Goal: Task Accomplishment & Management: Manage account settings

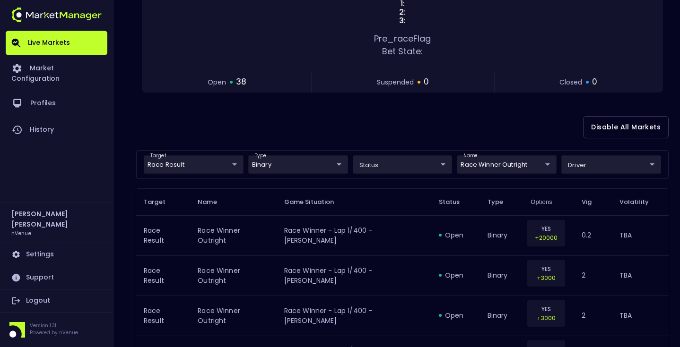
scroll to position [210, 0]
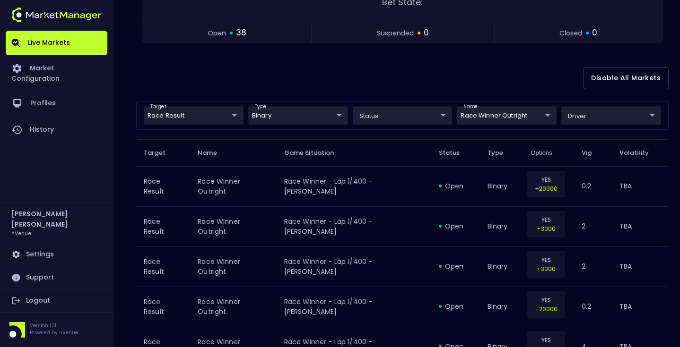
click at [265, 84] on div "Disable All Markets" at bounding box center [402, 78] width 532 height 46
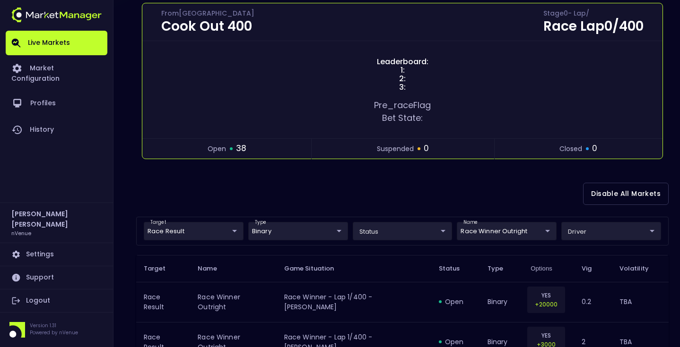
scroll to position [93, 0]
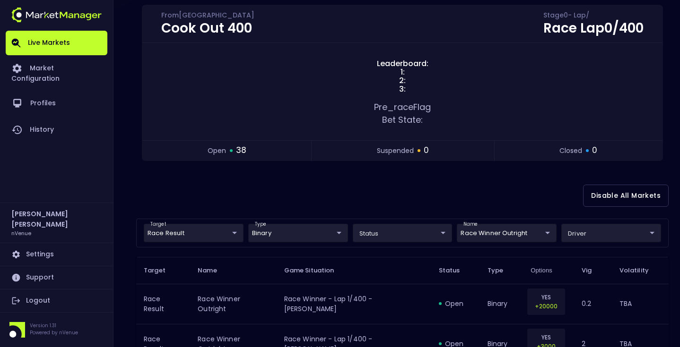
click at [274, 190] on div "Disable All Markets" at bounding box center [402, 196] width 532 height 46
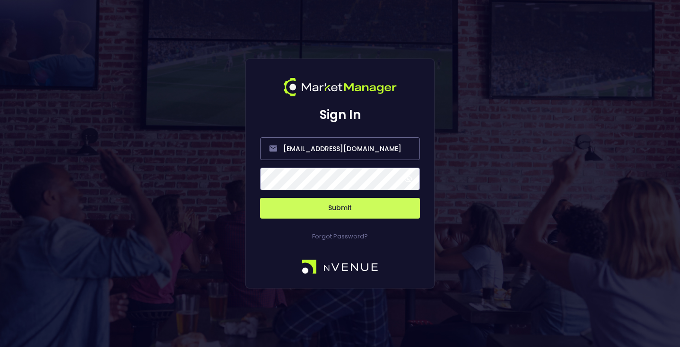
click at [354, 206] on button "Submit" at bounding box center [340, 208] width 160 height 21
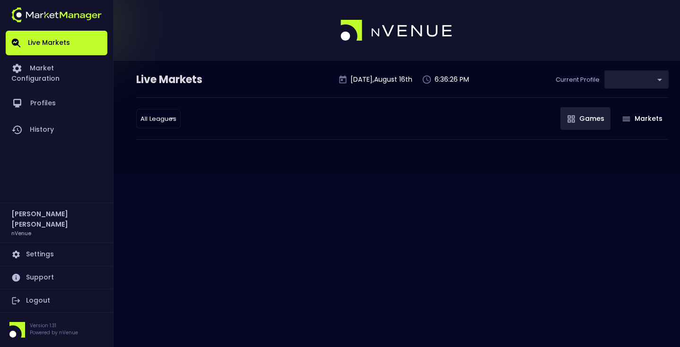
type input "0a763355-b225-40e6-8c79-2dda4ec7b2cf"
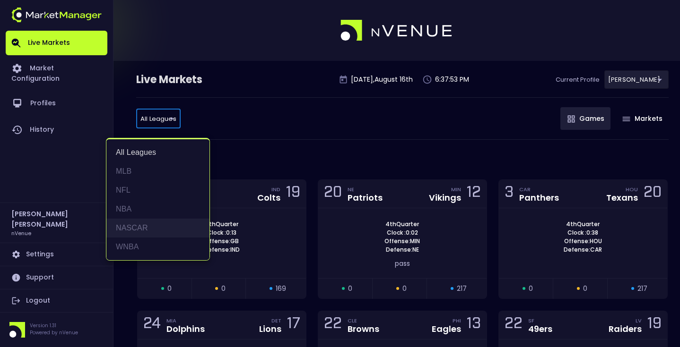
click at [144, 226] on li "NASCAR" at bounding box center [157, 228] width 103 height 19
type input "NASCAR"
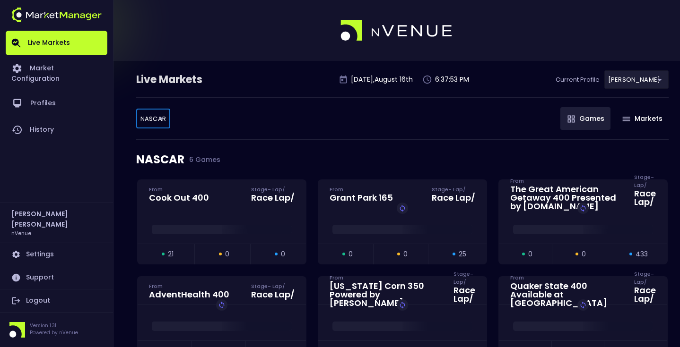
click at [284, 148] on div "NASCAR 6 Games" at bounding box center [402, 160] width 532 height 40
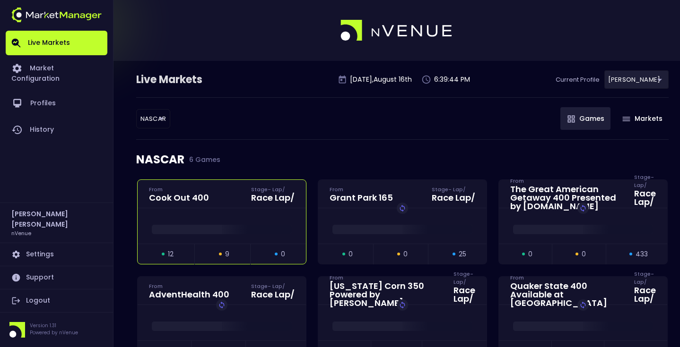
click at [222, 215] on div at bounding box center [222, 225] width 168 height 35
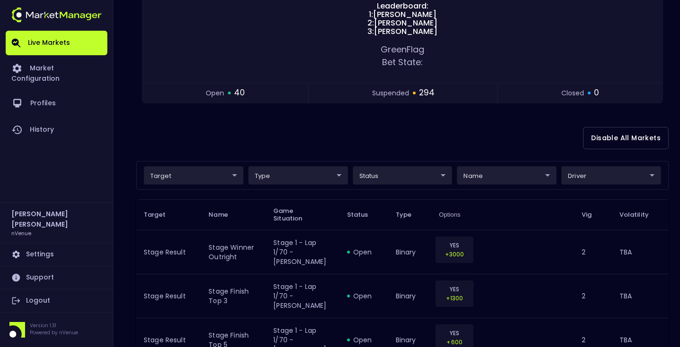
scroll to position [160, 0]
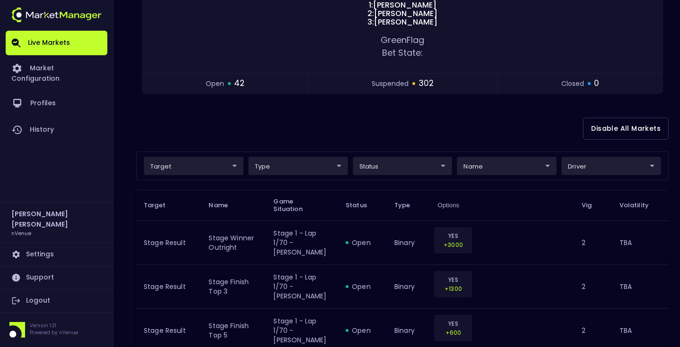
click at [303, 106] on div "Disable All Markets" at bounding box center [402, 129] width 532 height 46
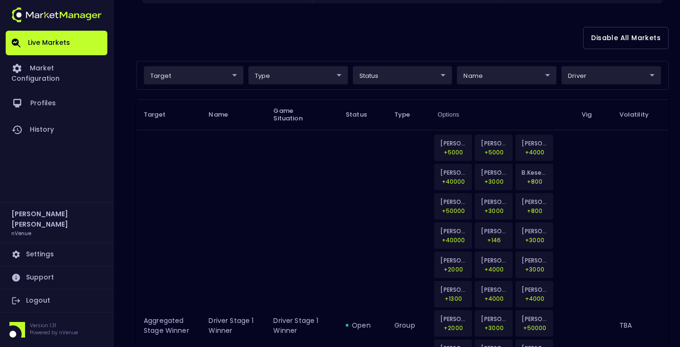
scroll to position [232, 0]
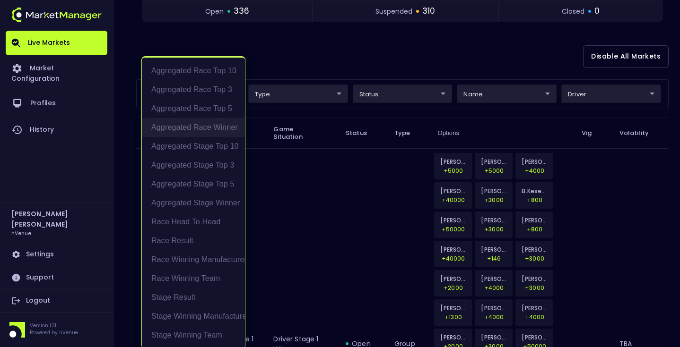
click at [212, 125] on li "Aggregated Race Winner" at bounding box center [193, 127] width 103 height 19
type input "Aggregated Race Winner"
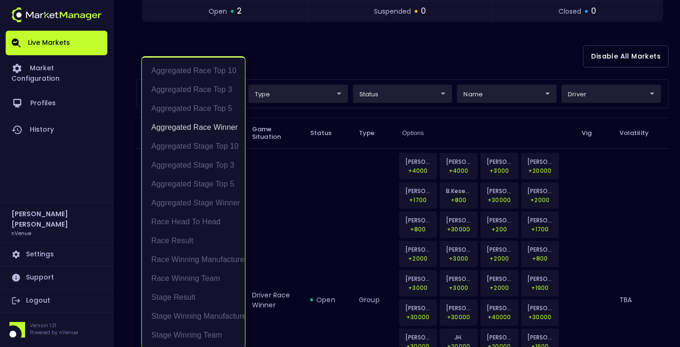
click at [337, 43] on div at bounding box center [340, 173] width 680 height 347
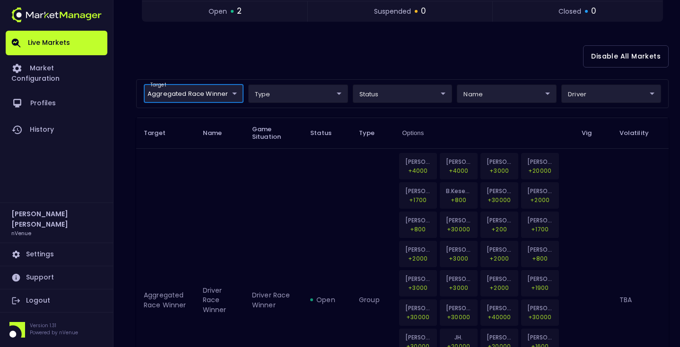
scroll to position [269, 0]
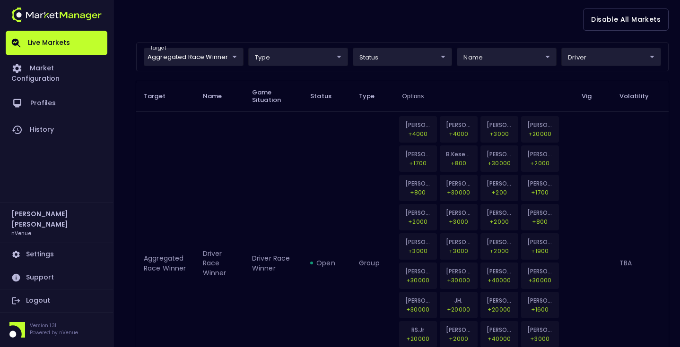
click at [325, 201] on td "open" at bounding box center [326, 264] width 49 height 304
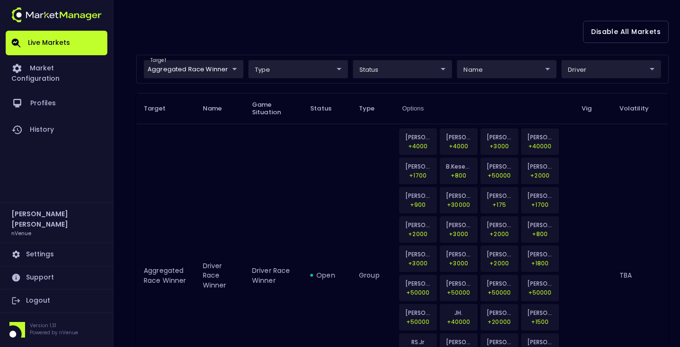
scroll to position [0, 0]
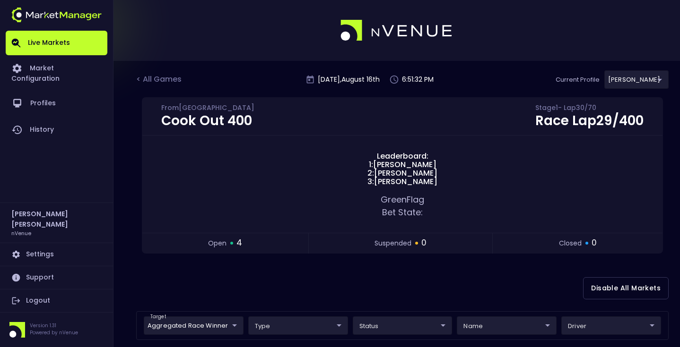
click at [350, 275] on div "Disable All Markets" at bounding box center [402, 289] width 532 height 46
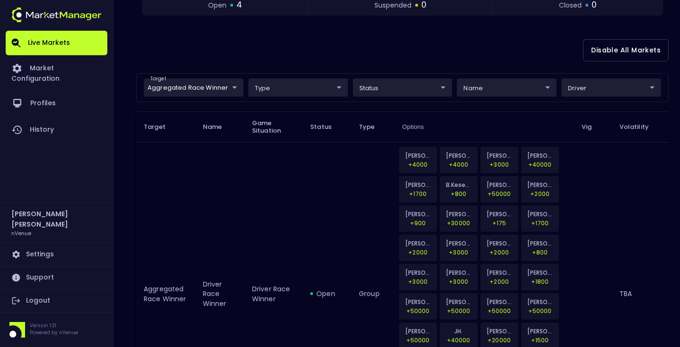
scroll to position [166, 0]
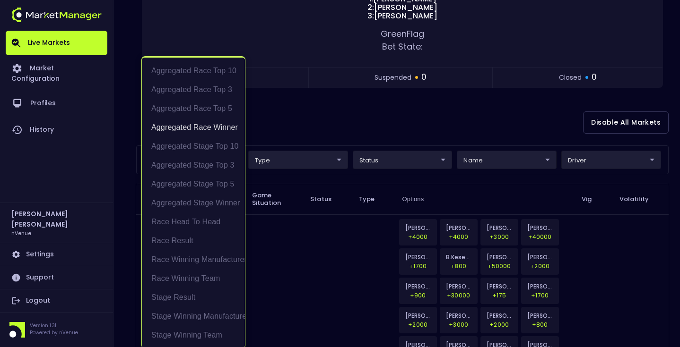
click at [219, 131] on li "Aggregated Race Winner" at bounding box center [193, 127] width 103 height 19
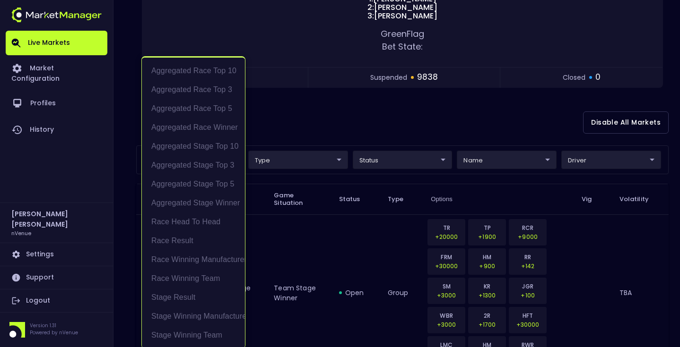
click at [368, 110] on div at bounding box center [340, 173] width 680 height 347
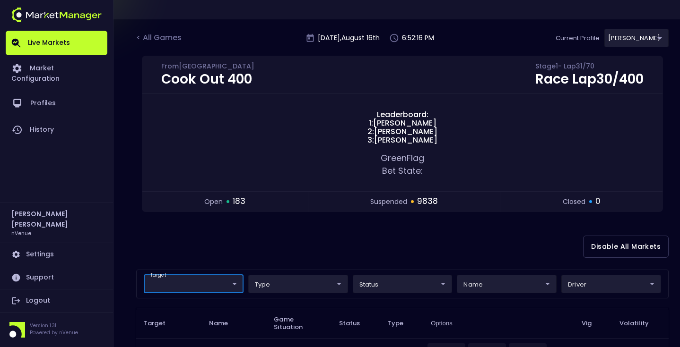
scroll to position [39, 0]
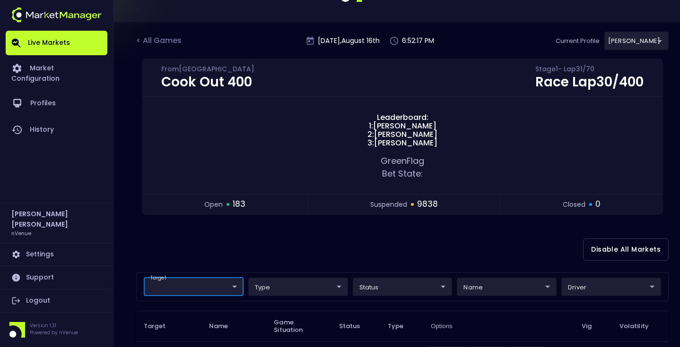
click at [329, 250] on div "Disable All Markets" at bounding box center [402, 250] width 532 height 46
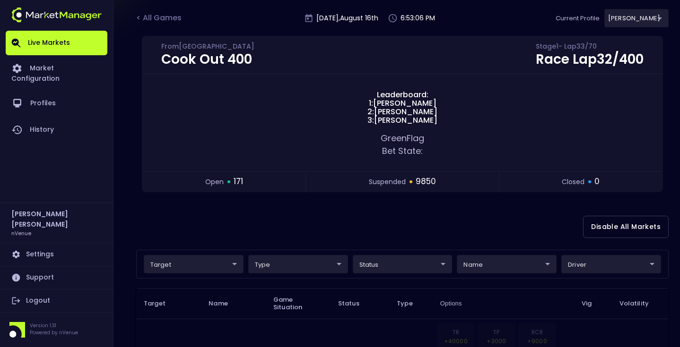
scroll to position [64, 0]
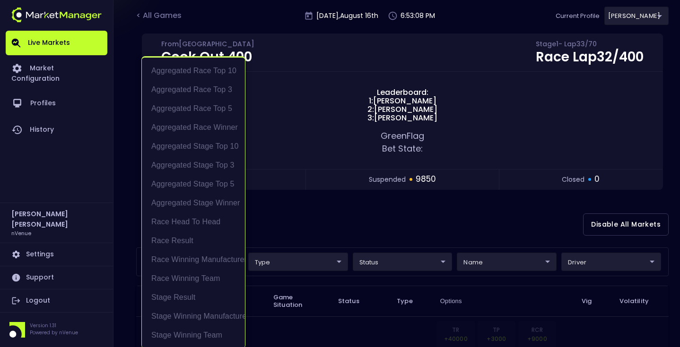
drag, startPoint x: 209, startPoint y: 241, endPoint x: 284, endPoint y: 229, distance: 76.1
click at [209, 241] on li "Race Result" at bounding box center [193, 241] width 103 height 19
type input "Race Result"
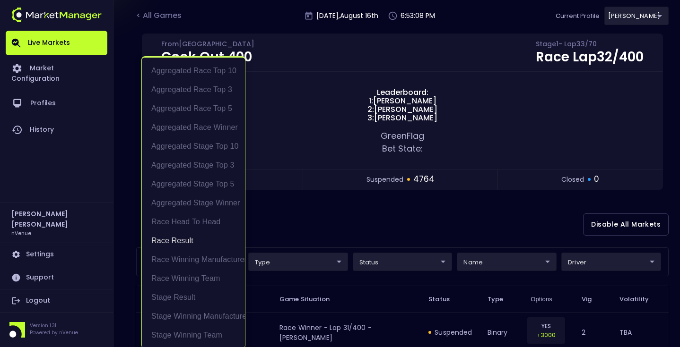
click at [371, 218] on div at bounding box center [340, 173] width 680 height 347
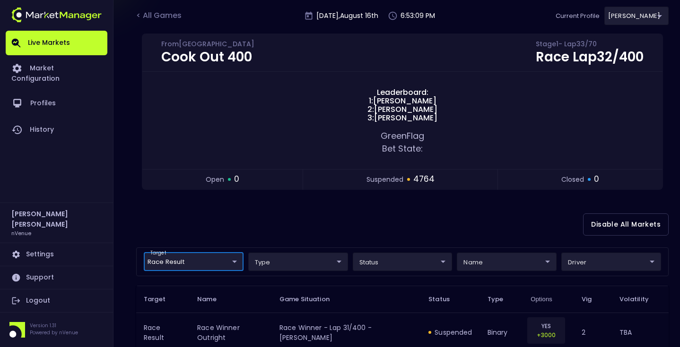
scroll to position [0, 0]
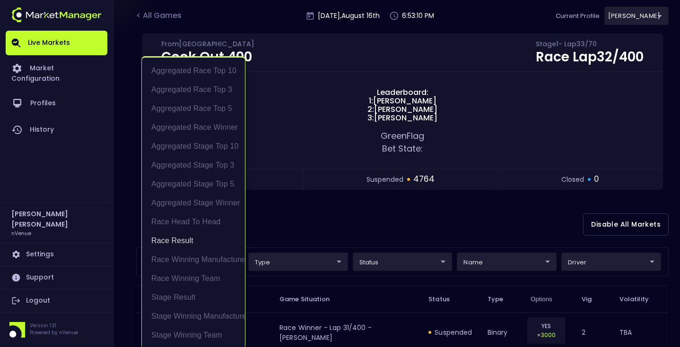
drag, startPoint x: 197, startPoint y: 246, endPoint x: 312, endPoint y: 237, distance: 116.1
click at [200, 245] on li "Race Result" at bounding box center [193, 241] width 103 height 19
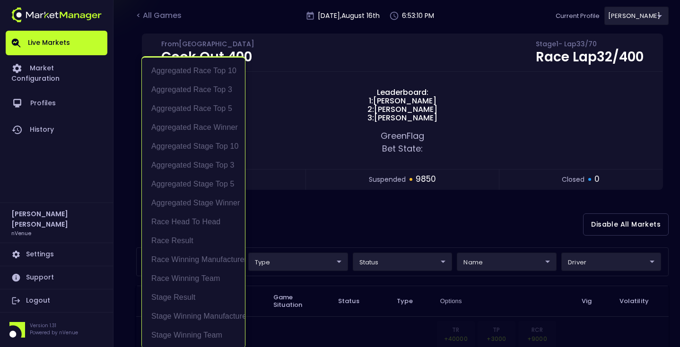
click at [342, 234] on div at bounding box center [340, 173] width 680 height 347
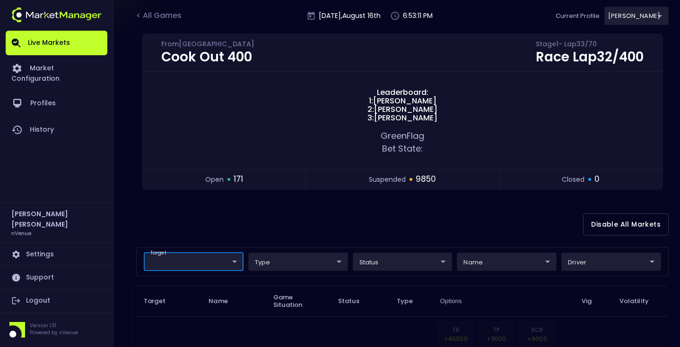
click at [67, 36] on link "Live Markets" at bounding box center [57, 43] width 102 height 25
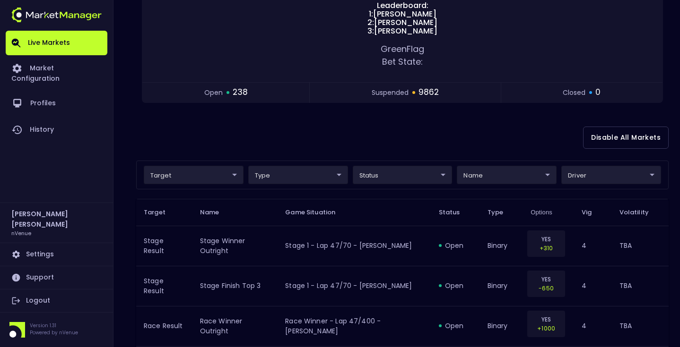
scroll to position [150, 0]
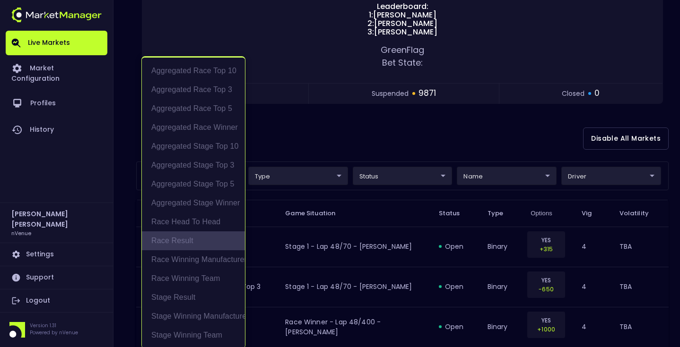
click at [195, 235] on li "Race Result" at bounding box center [193, 241] width 103 height 19
type input "Race Result"
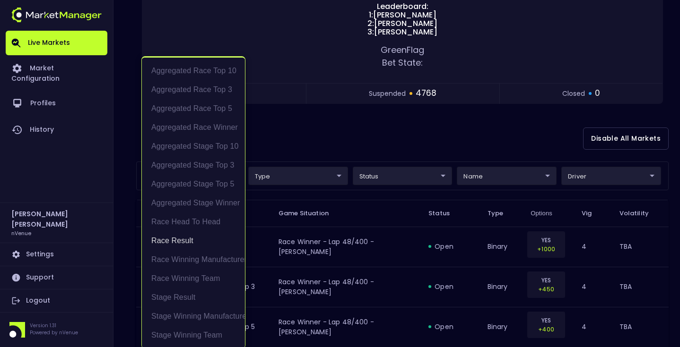
click at [402, 144] on div at bounding box center [340, 173] width 680 height 347
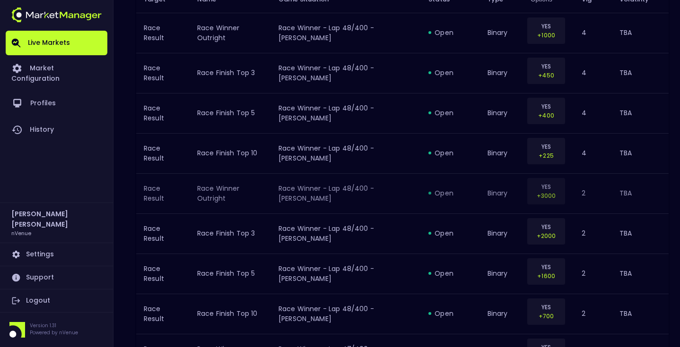
scroll to position [364, 0]
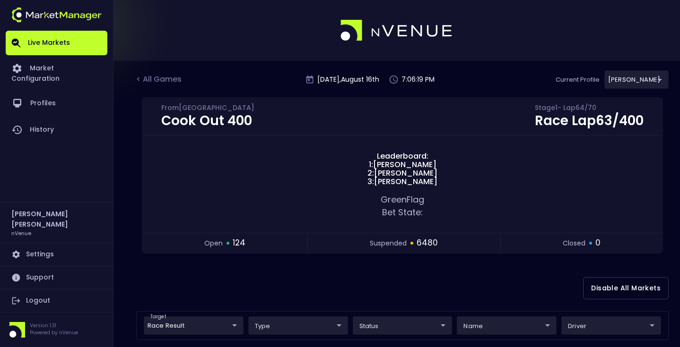
click at [377, 266] on div "Disable All Markets" at bounding box center [402, 289] width 532 height 46
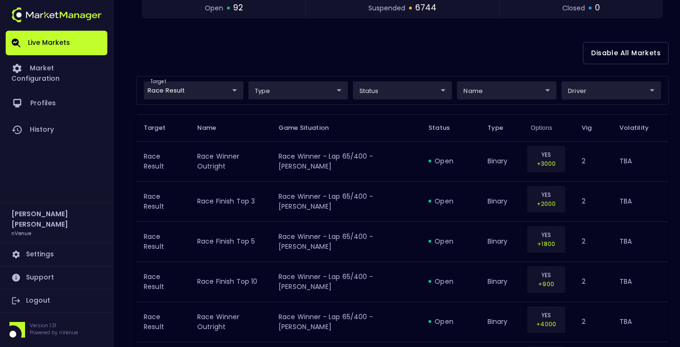
scroll to position [185, 0]
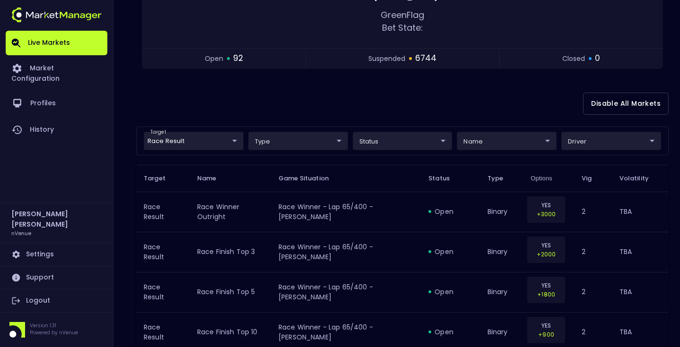
click at [429, 102] on div "Disable All Markets" at bounding box center [402, 104] width 532 height 46
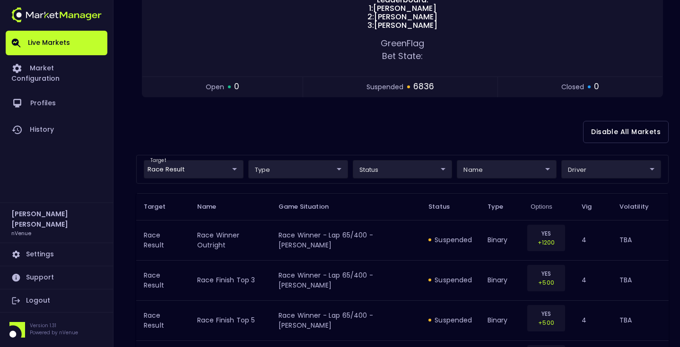
click at [425, 101] on div "Cook Out 400 From Richmond Raceway Stage 1 - Lap 66 / 70 Race Lap 65 / 400 Lead…" at bounding box center [402, 25] width 532 height 168
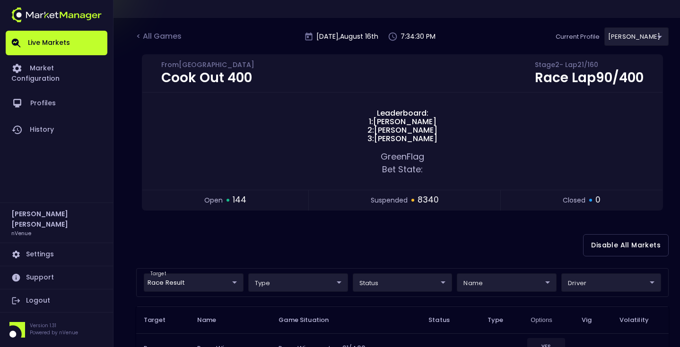
scroll to position [42, 0]
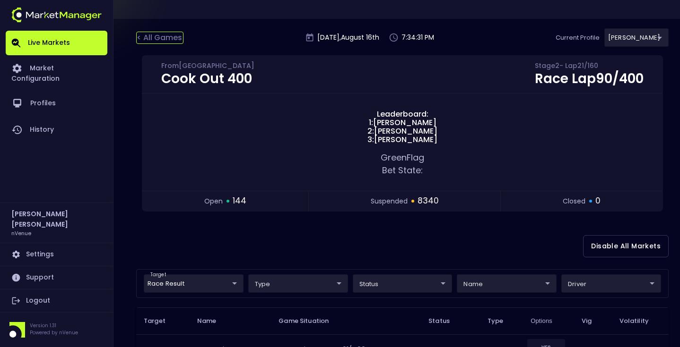
click at [150, 40] on div "< All Games" at bounding box center [159, 38] width 47 height 12
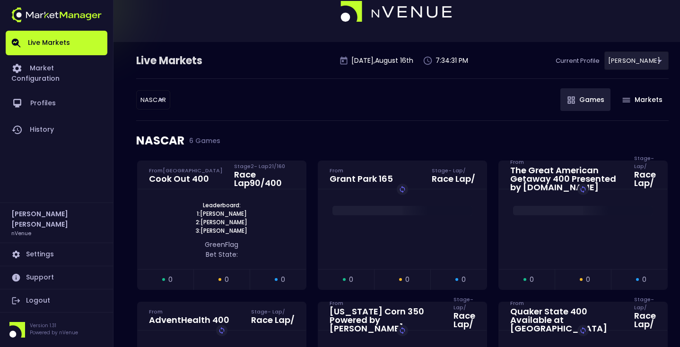
scroll to position [0, 0]
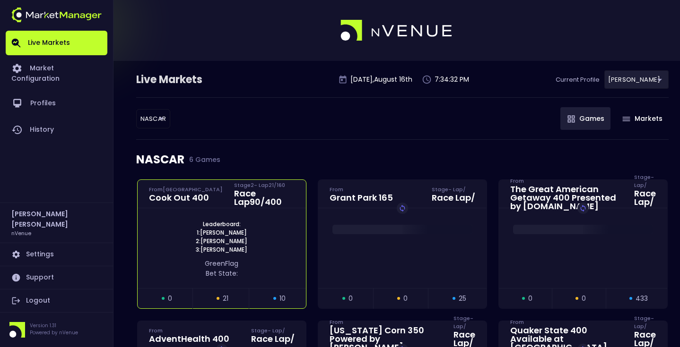
click at [206, 218] on div "Leaderboard: 1: Bubba Wallace 2: Christopher Bell 3: Tyler Reddick green Flag B…" at bounding box center [222, 248] width 168 height 80
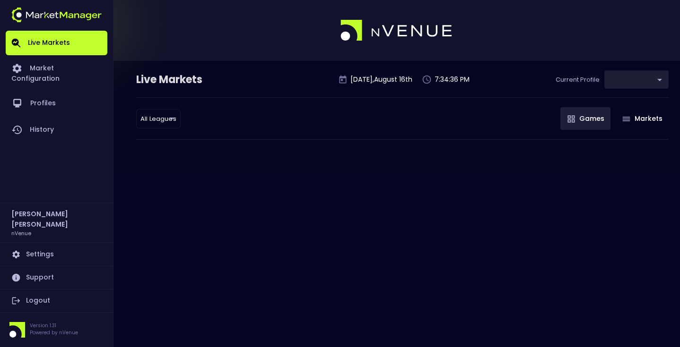
type input "0a763355-b225-40e6-8c79-2dda4ec7b2cf"
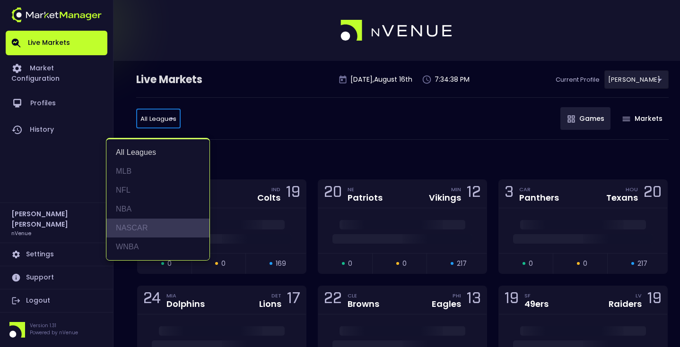
click at [167, 224] on li "NASCAR" at bounding box center [157, 228] width 103 height 19
type input "NASCAR"
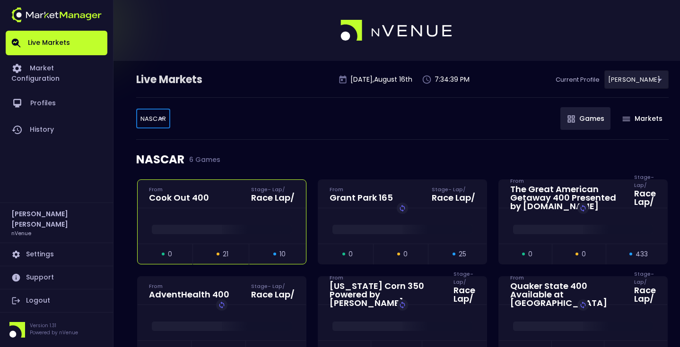
click at [208, 202] on div "Cook Out 400 From Stage - Lap / Race Lap /" at bounding box center [222, 194] width 168 height 28
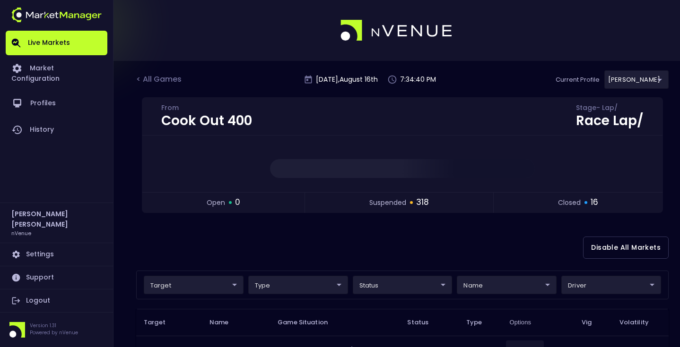
click at [291, 252] on div "Disable All Markets" at bounding box center [402, 248] width 532 height 46
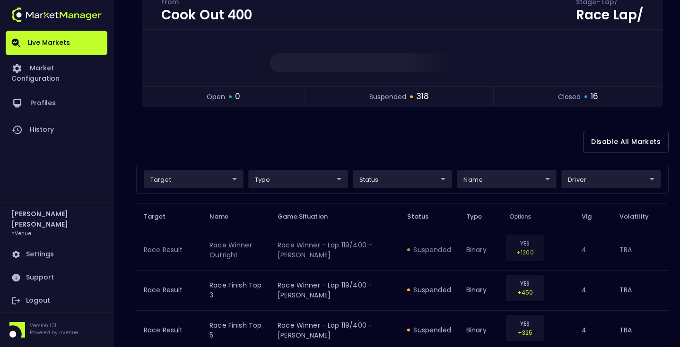
scroll to position [81, 0]
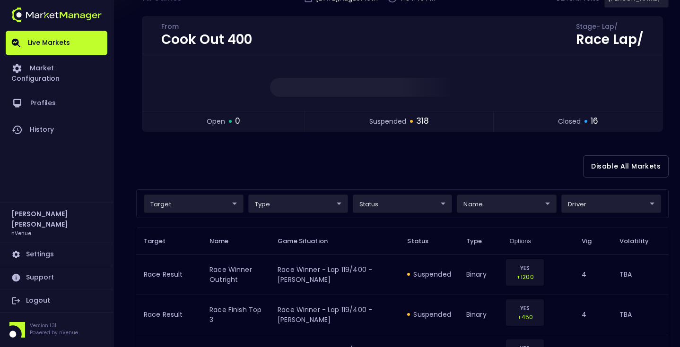
click at [294, 159] on div "Disable All Markets" at bounding box center [402, 167] width 532 height 46
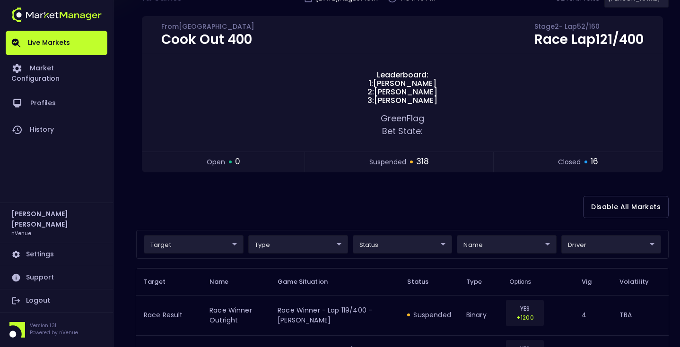
scroll to position [103, 0]
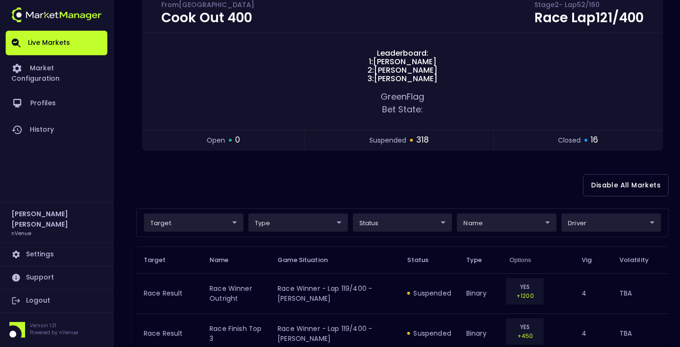
click at [294, 179] on div "Disable All Markets" at bounding box center [402, 186] width 532 height 46
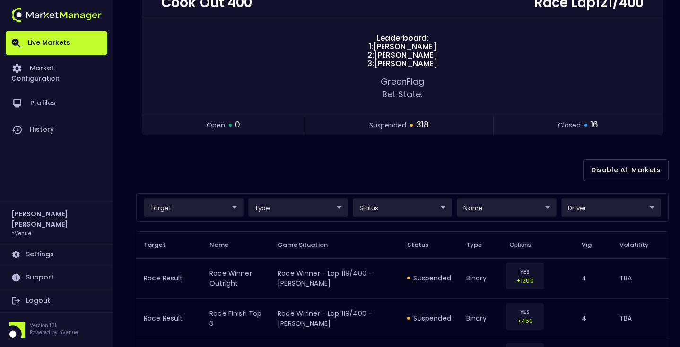
scroll to position [116, 0]
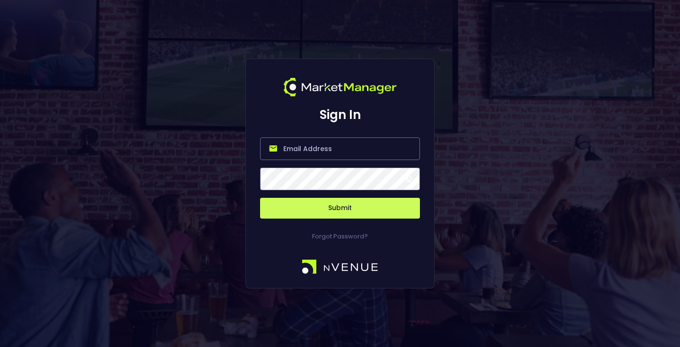
type input "matt@nvenue.com"
click at [370, 216] on button "Submit" at bounding box center [340, 208] width 160 height 21
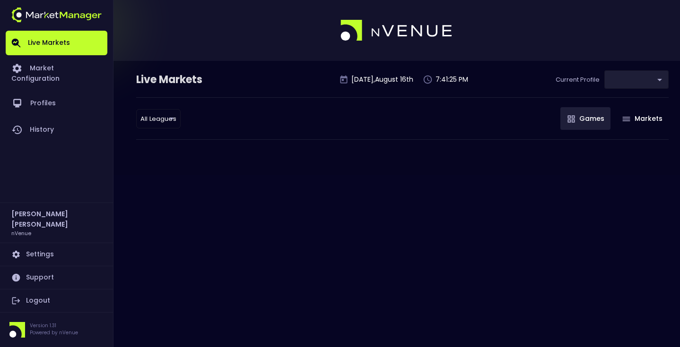
type input "0a763355-b225-40e6-8c79-2dda4ec7b2cf"
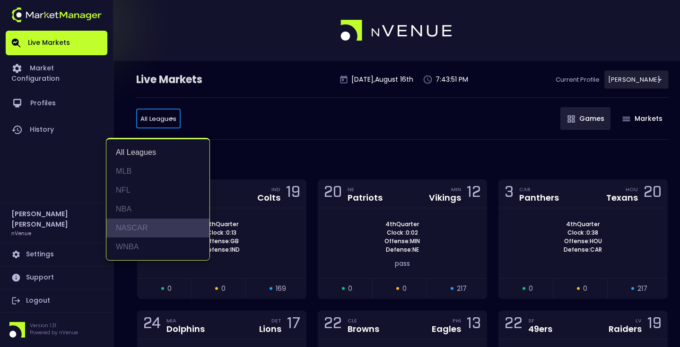
click at [148, 225] on li "NASCAR" at bounding box center [157, 228] width 103 height 19
type input "NASCAR"
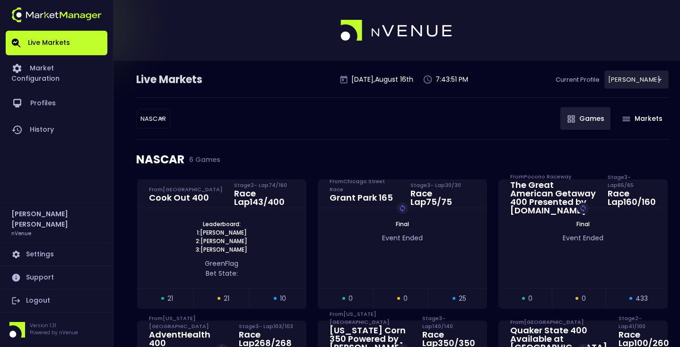
click at [256, 119] on div "NASCAR NASCAR ​ Games Markets" at bounding box center [402, 118] width 532 height 43
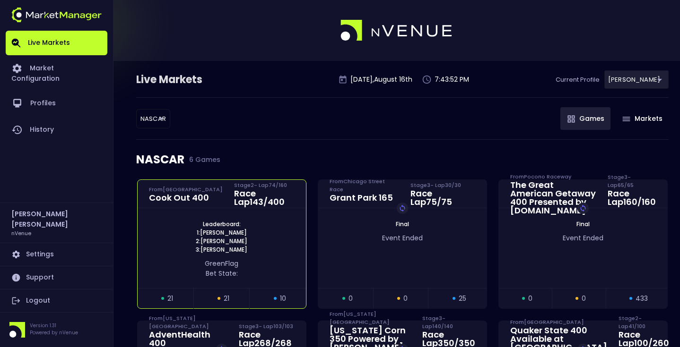
click at [191, 226] on div "Leaderboard: 1: Tyler Reddick 2: Bubba Wallace 3: Austin Dillon" at bounding box center [222, 237] width 168 height 34
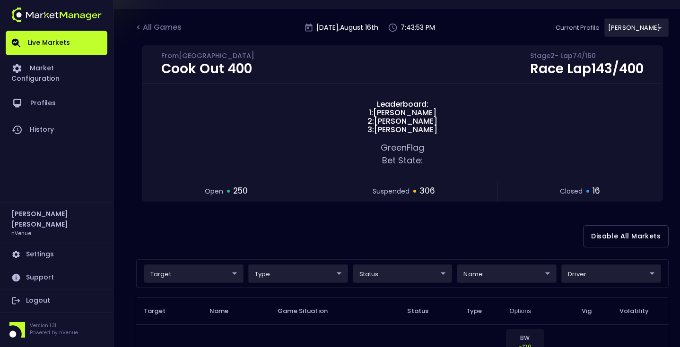
scroll to position [134, 0]
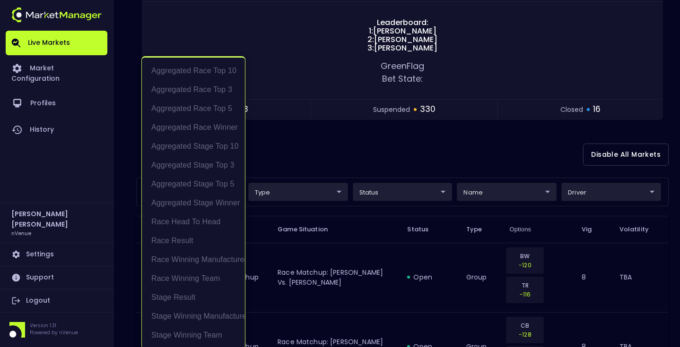
click at [222, 131] on li "Aggregated Race Winner" at bounding box center [193, 127] width 103 height 19
type input "Aggregated Race Winner"
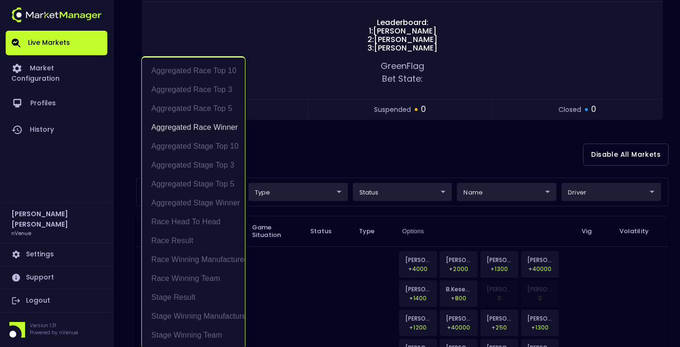
click at [305, 150] on div at bounding box center [340, 173] width 680 height 347
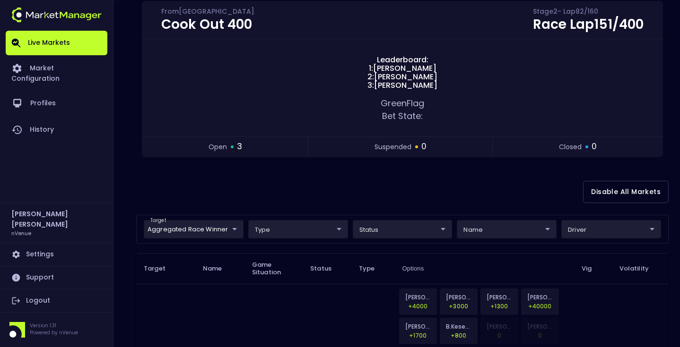
scroll to position [81, 0]
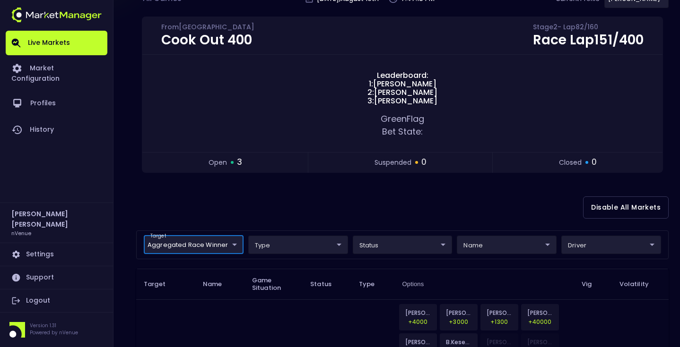
click at [216, 258] on div "target Aggregated Race Winner Aggregated Race Winner ​ type ​ ​ status ​ ​ name…" at bounding box center [402, 245] width 532 height 29
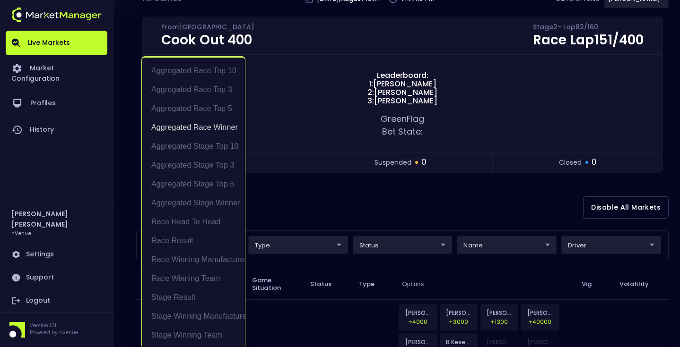
click at [214, 130] on li "Aggregated Race Winner" at bounding box center [193, 127] width 103 height 19
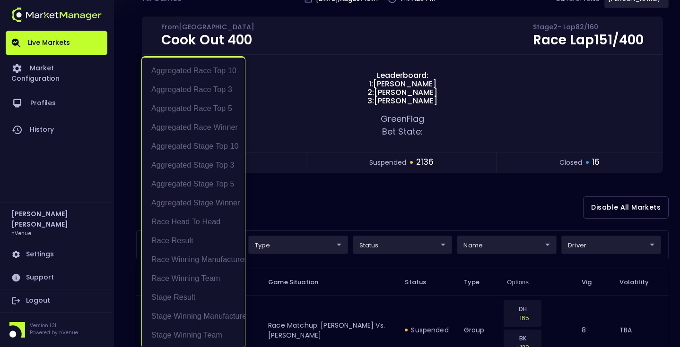
click at [301, 189] on div at bounding box center [340, 173] width 680 height 347
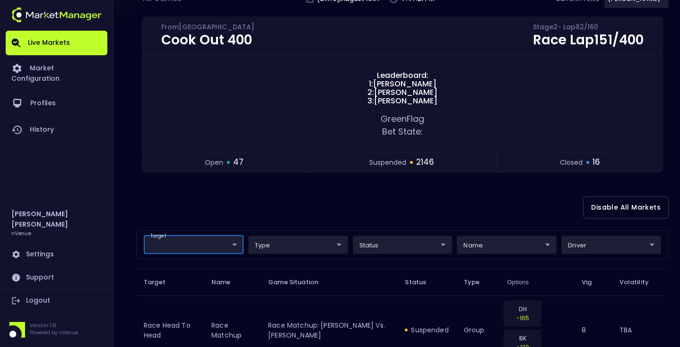
scroll to position [0, 0]
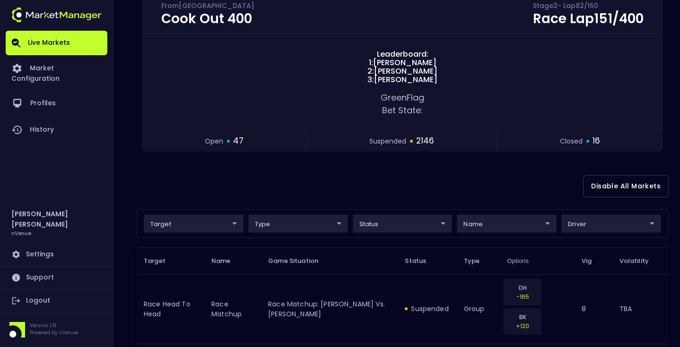
click at [269, 181] on div "Disable All Markets" at bounding box center [402, 187] width 532 height 46
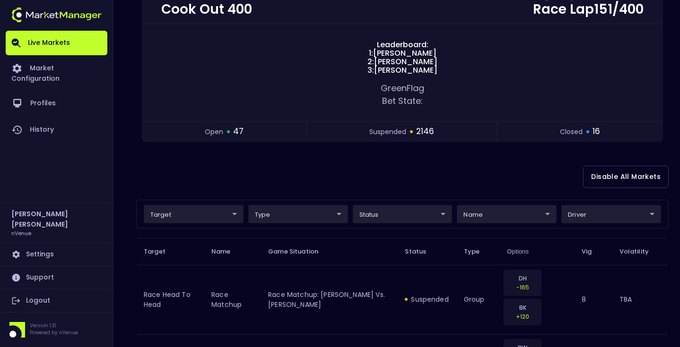
scroll to position [111, 0]
click at [269, 162] on div "Disable All Markets" at bounding box center [402, 178] width 532 height 46
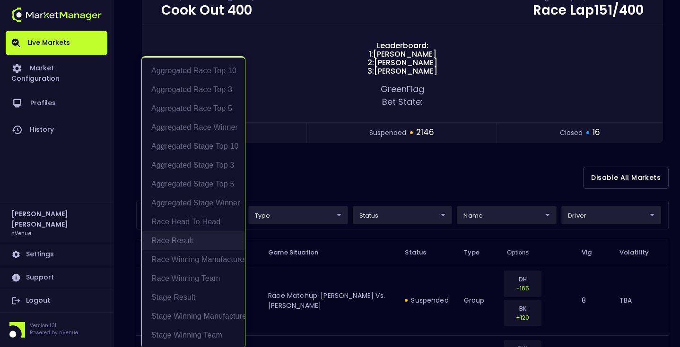
click at [205, 238] on li "Race Result" at bounding box center [193, 241] width 103 height 19
type input "Race Result"
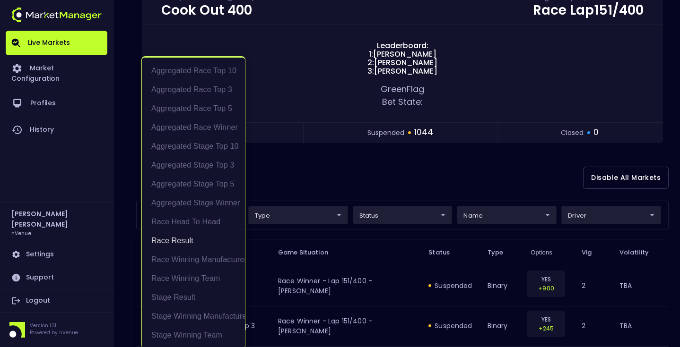
click at [335, 169] on div at bounding box center [340, 173] width 680 height 347
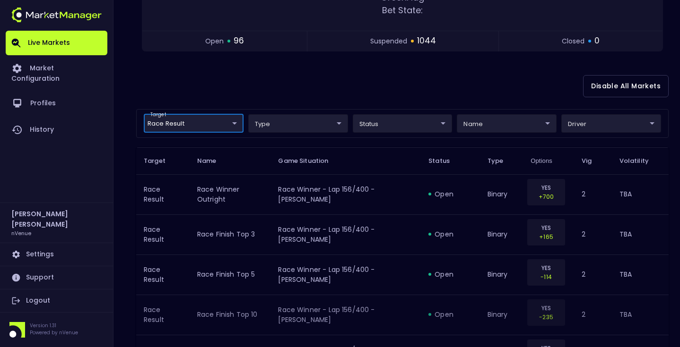
scroll to position [185, 0]
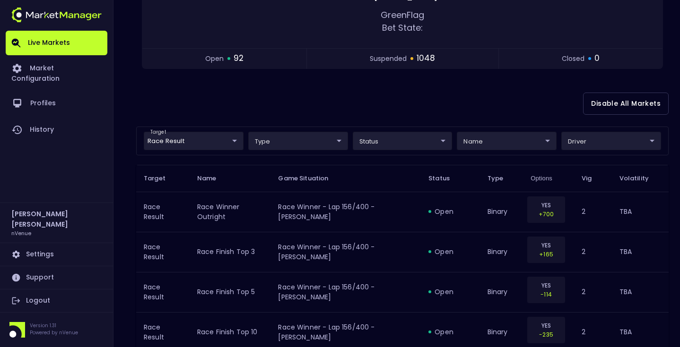
click at [353, 99] on div "Disable All Markets" at bounding box center [402, 104] width 532 height 46
click at [331, 89] on div "Disable All Markets" at bounding box center [402, 104] width 532 height 46
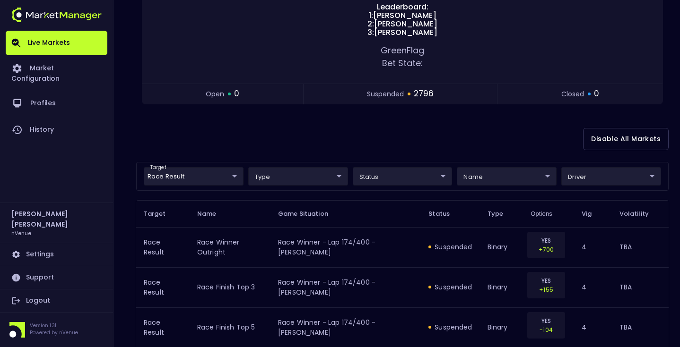
scroll to position [82, 0]
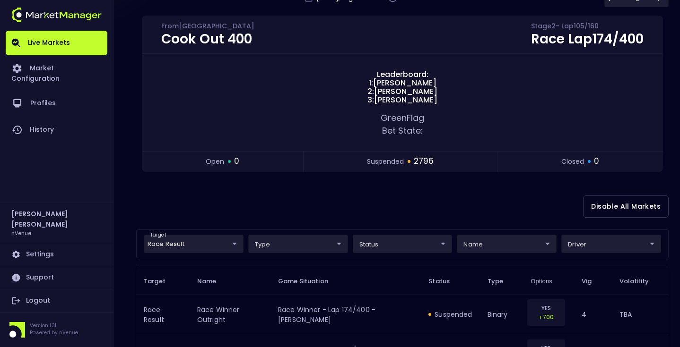
click at [289, 193] on div "Disable All Markets" at bounding box center [402, 207] width 532 height 46
click at [342, 193] on div "Disable All Markets" at bounding box center [402, 207] width 532 height 46
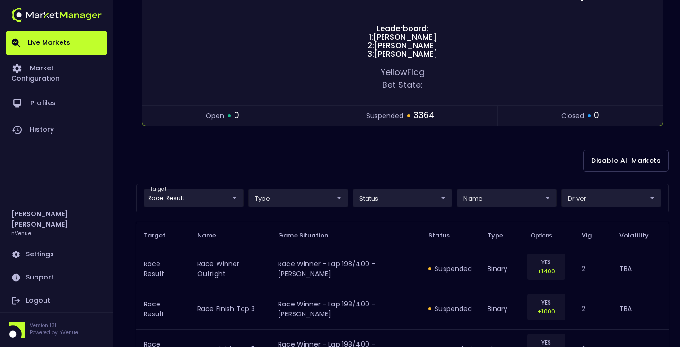
scroll to position [136, 0]
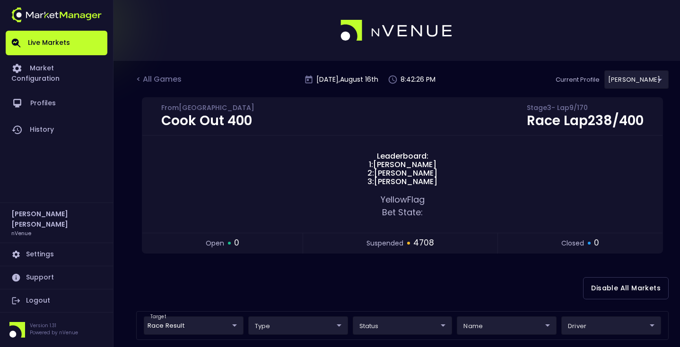
scroll to position [136, 0]
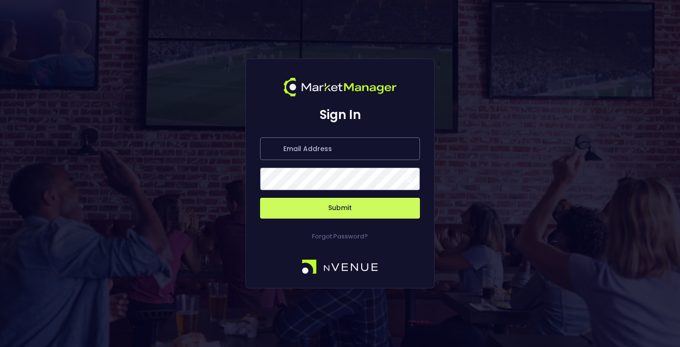
type input "[EMAIL_ADDRESS][DOMAIN_NAME]"
click at [380, 204] on button "Submit" at bounding box center [340, 208] width 160 height 21
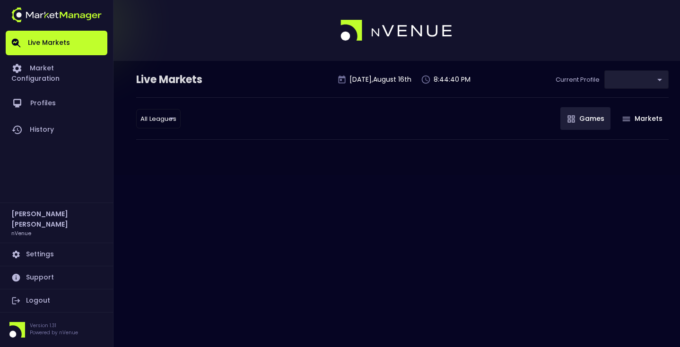
type input "0a763355-b225-40e6-8c79-2dda4ec7b2cf"
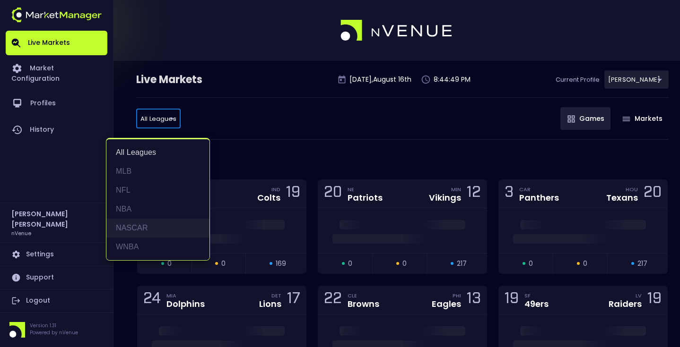
click at [143, 232] on li "NASCAR" at bounding box center [157, 228] width 103 height 19
type input "NASCAR"
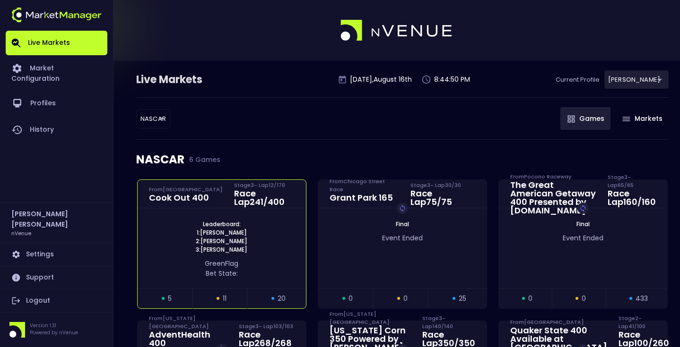
click at [224, 209] on div "Leaderboard: 1: Bubba Wallace 2: Michael McDowell 3: Austin Dillon green Flag B…" at bounding box center [222, 248] width 168 height 80
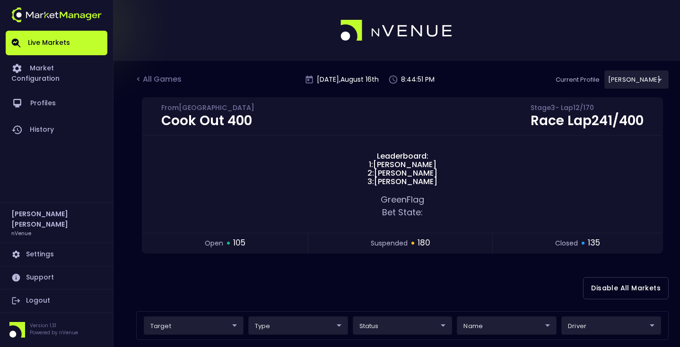
click at [221, 277] on div "Disable All Markets" at bounding box center [402, 289] width 532 height 46
click at [182, 74] on div "< All Games" at bounding box center [159, 80] width 47 height 12
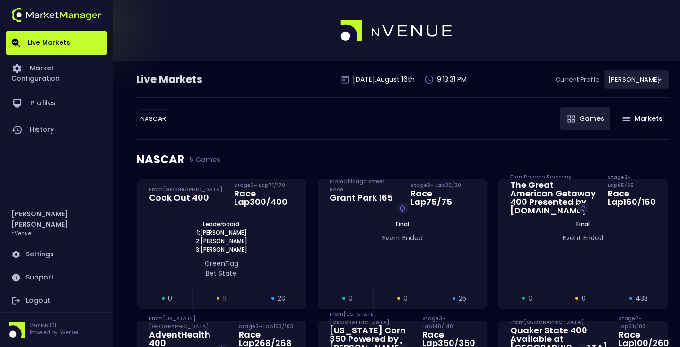
click at [315, 122] on div "NASCAR NASCAR ​ Games Markets" at bounding box center [402, 118] width 532 height 43
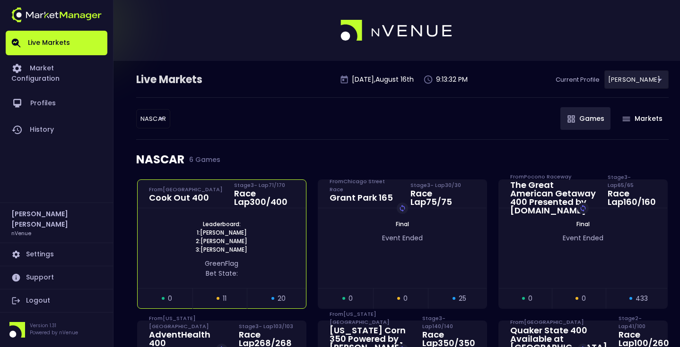
click at [274, 264] on div "green Flag Bet State:" at bounding box center [222, 269] width 140 height 20
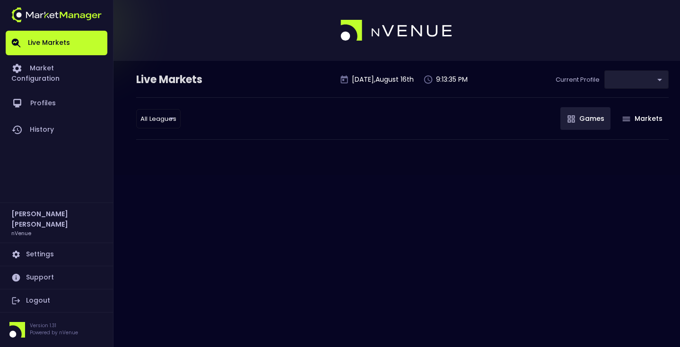
type input "0a763355-b225-40e6-8c79-2dda4ec7b2cf"
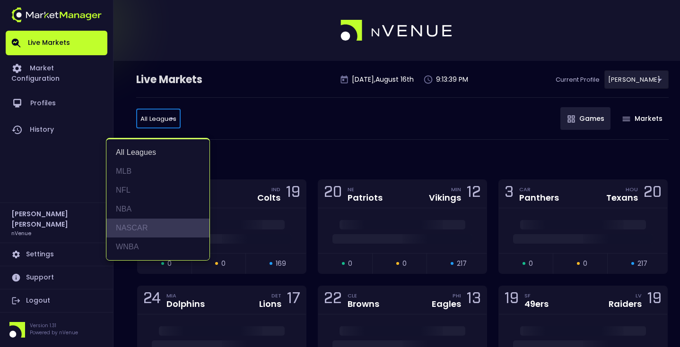
click at [166, 227] on li "NASCAR" at bounding box center [157, 228] width 103 height 19
type input "NASCAR"
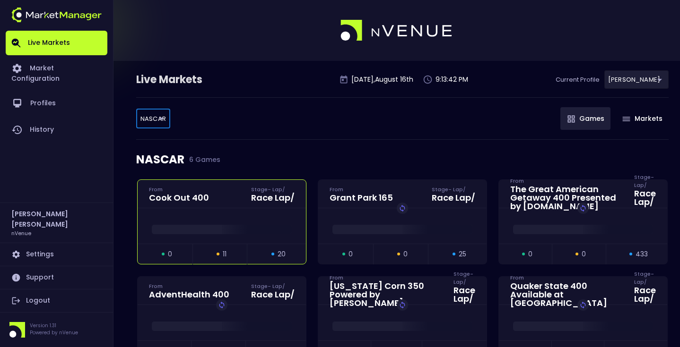
click at [224, 214] on div at bounding box center [222, 225] width 168 height 35
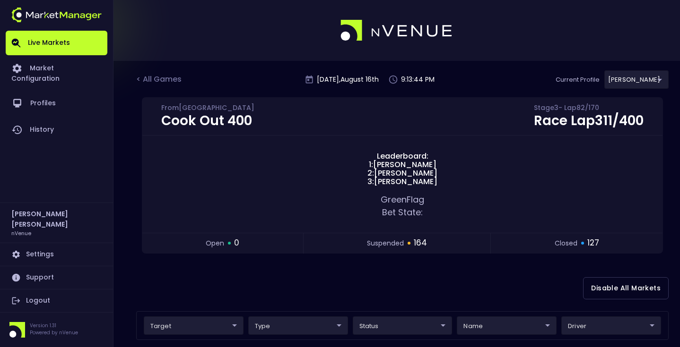
click at [346, 274] on div "Disable All Markets" at bounding box center [402, 289] width 532 height 46
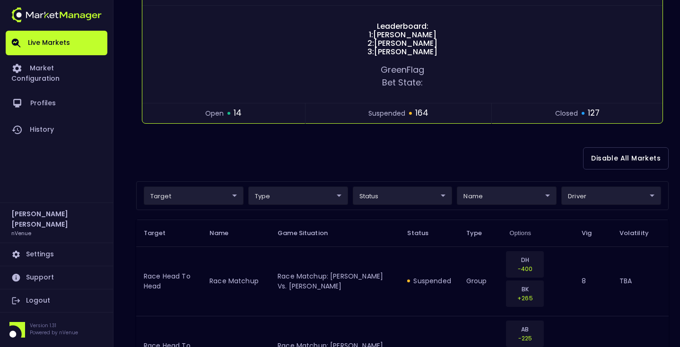
scroll to position [112, 0]
